Goal: Find specific page/section: Find specific page/section

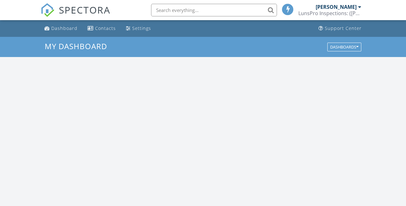
scroll to position [573, 406]
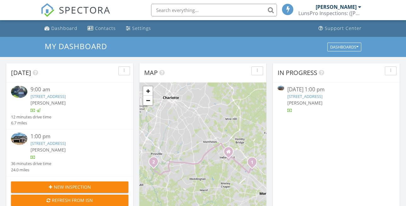
click at [322, 97] on link "[STREET_ADDRESS]" at bounding box center [304, 96] width 35 height 6
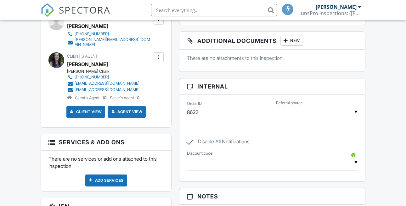
scroll to position [123, 0]
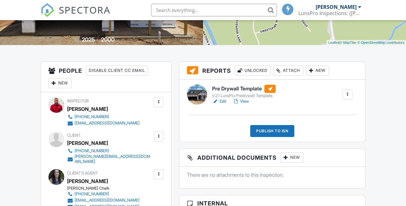
click at [245, 100] on link "View" at bounding box center [240, 101] width 16 height 6
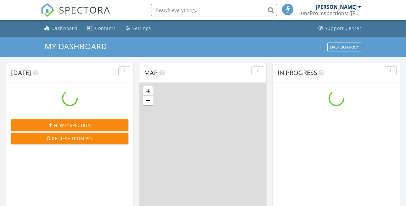
scroll to position [573, 406]
